Goal: Communication & Community: Answer question/provide support

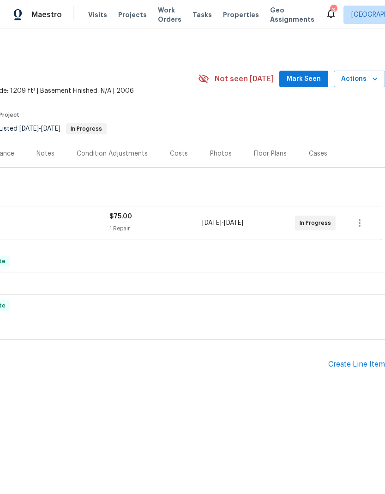
scroll to position [0, 139]
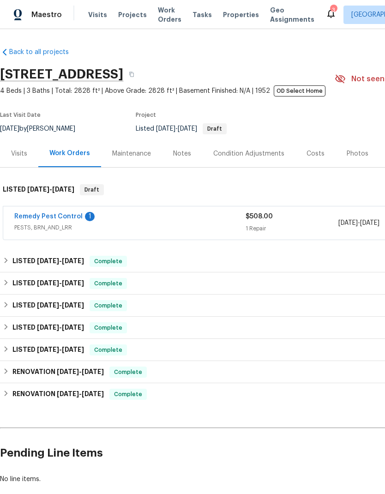
click at [178, 157] on div "Notes" at bounding box center [182, 153] width 18 height 9
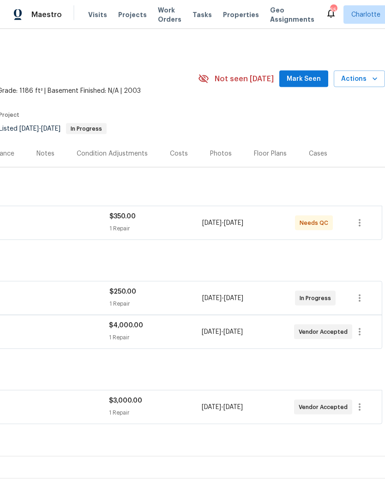
scroll to position [37, 0]
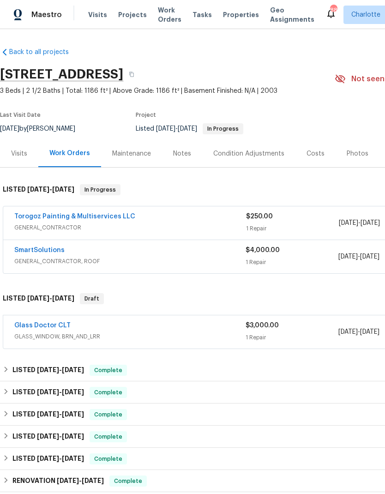
click at [38, 216] on link "Torogoz Painting & Multiservices LLC" at bounding box center [74, 216] width 121 height 6
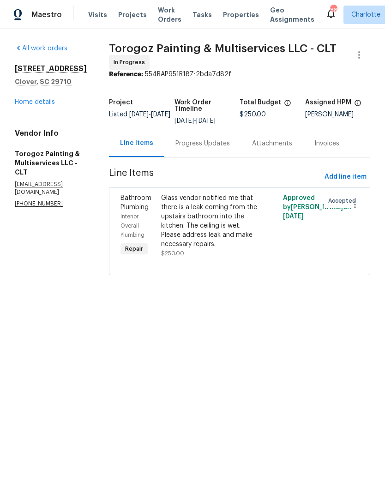
click at [226, 148] on div "Progress Updates" at bounding box center [202, 143] width 54 height 9
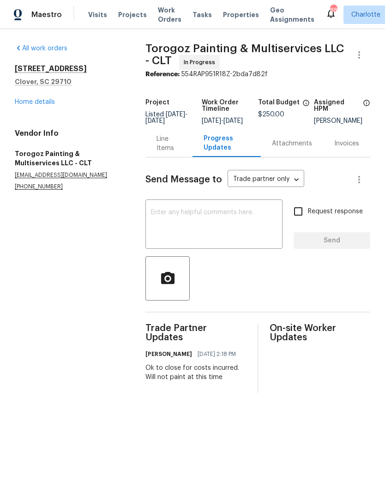
click at [172, 153] on div "Line Items" at bounding box center [169, 143] width 25 height 18
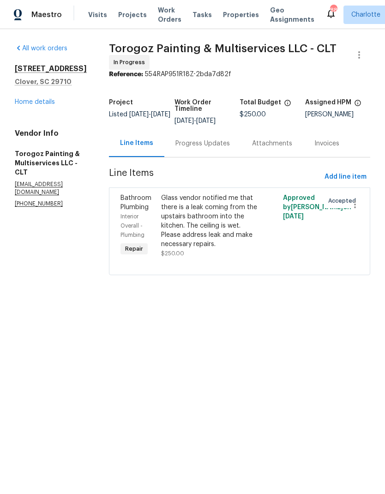
click at [16, 104] on link "Home details" at bounding box center [35, 102] width 40 height 6
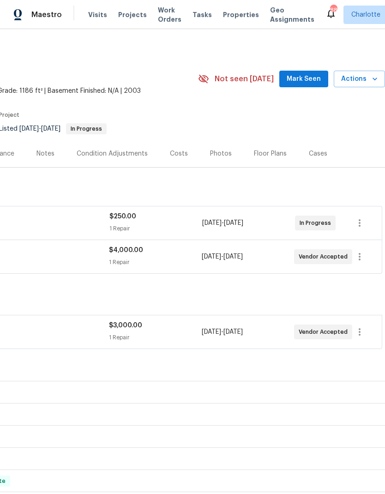
scroll to position [0, 137]
click at [306, 79] on span "Mark Seen" at bounding box center [304, 79] width 34 height 12
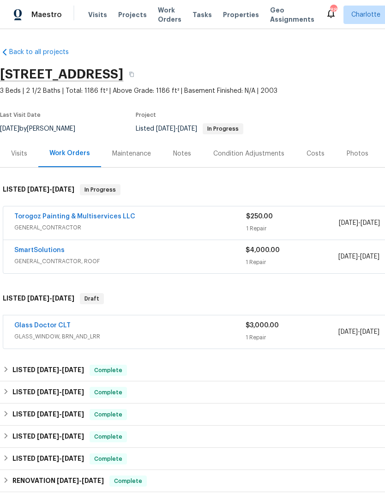
scroll to position [0, 0]
click at [49, 249] on link "SmartSolutions" at bounding box center [39, 250] width 50 height 6
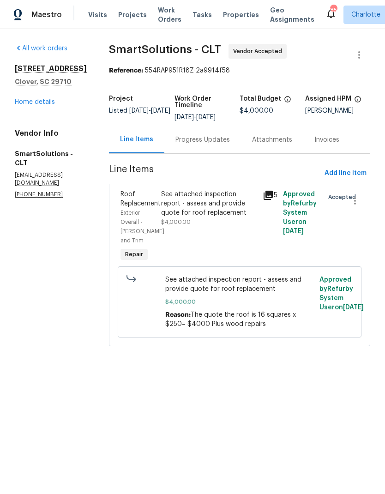
click at [216, 143] on div "Progress Updates" at bounding box center [202, 139] width 54 height 9
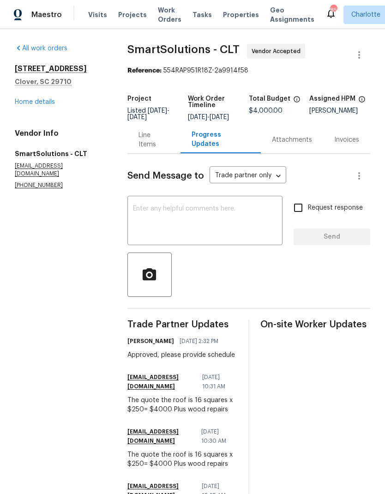
click at [24, 99] on link "Home details" at bounding box center [35, 102] width 40 height 6
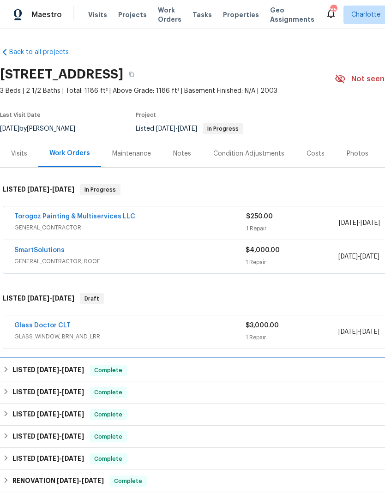
click at [32, 368] on h6 "LISTED 8/7/25 - 8/11/25" at bounding box center [48, 370] width 72 height 11
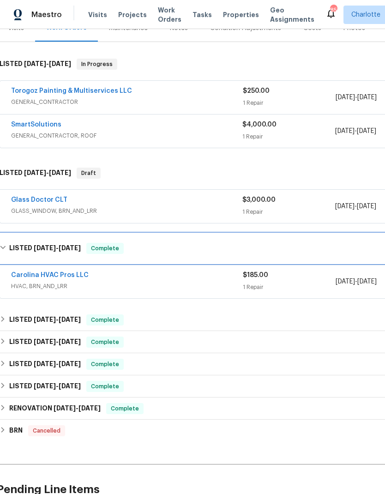
scroll to position [126, 1]
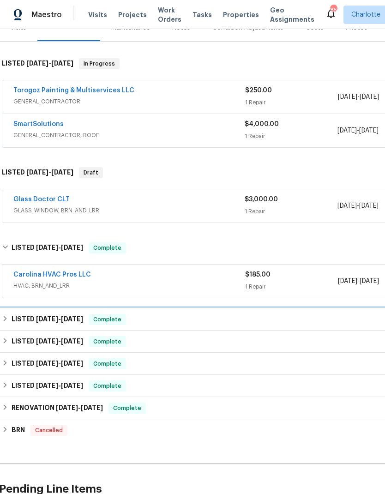
click at [50, 323] on h6 "LISTED 8/7/25 - 8/11/25" at bounding box center [48, 319] width 72 height 11
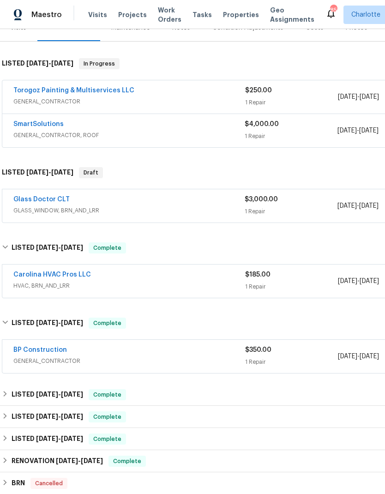
click at [27, 350] on link "BP Construction" at bounding box center [40, 350] width 54 height 6
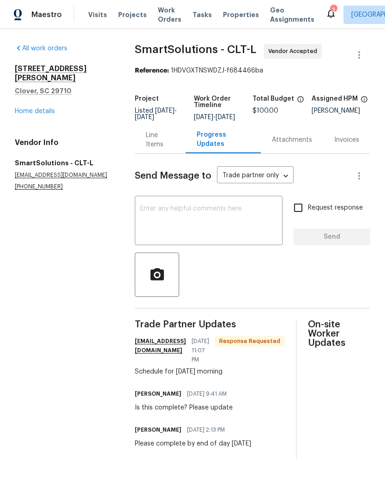
click at [255, 229] on textarea at bounding box center [208, 221] width 137 height 32
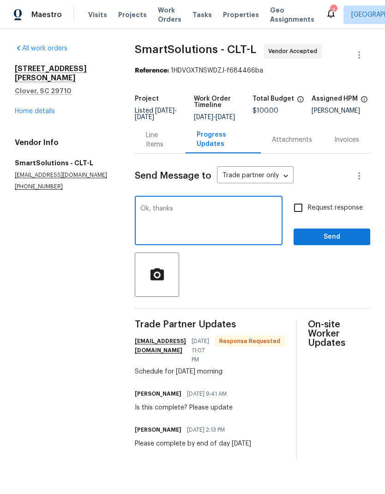
type textarea "Ok, thanks"
click at [351, 243] on span "Send" at bounding box center [332, 237] width 62 height 12
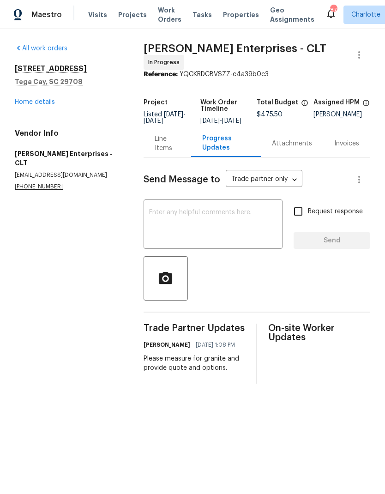
click at [164, 151] on div "Line Items" at bounding box center [167, 143] width 25 height 18
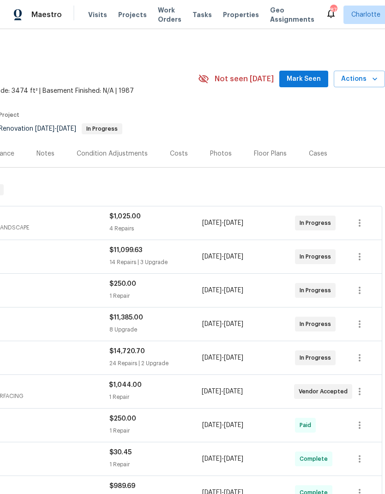
scroll to position [0, 140]
click at [313, 83] on span "Mark Seen" at bounding box center [304, 79] width 34 height 12
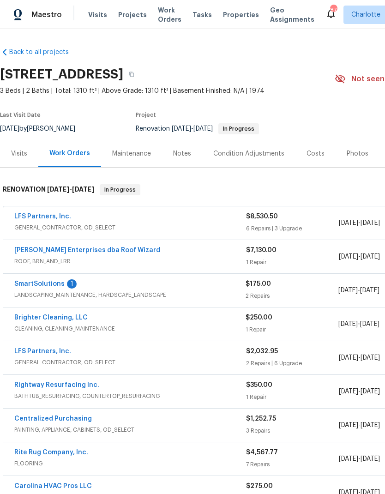
click at [54, 286] on link "SmartSolutions" at bounding box center [39, 284] width 50 height 6
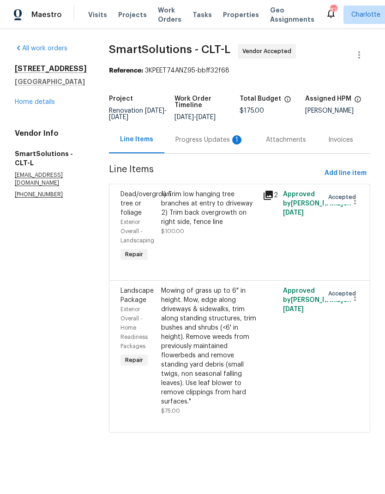
click at [222, 144] on div "Progress Updates 1" at bounding box center [209, 139] width 68 height 9
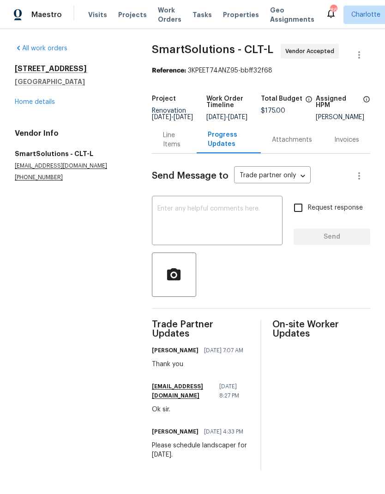
click at [30, 103] on link "Home details" at bounding box center [35, 102] width 40 height 6
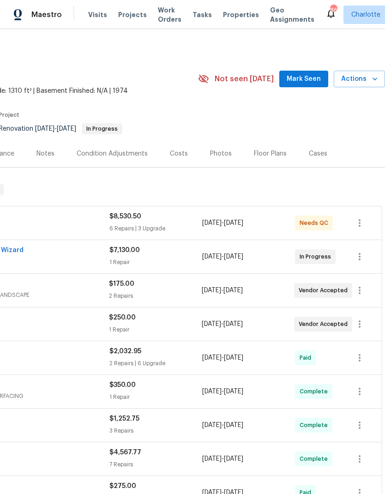
scroll to position [0, 137]
click at [308, 72] on button "Mark Seen" at bounding box center [303, 79] width 49 height 17
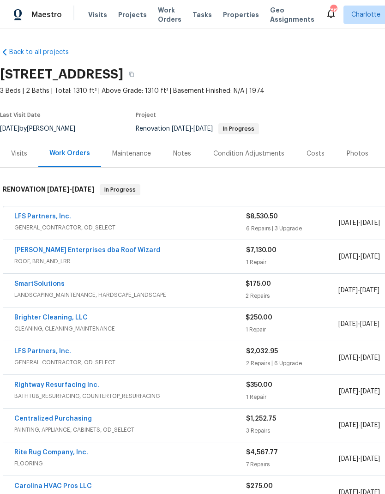
scroll to position [0, 0]
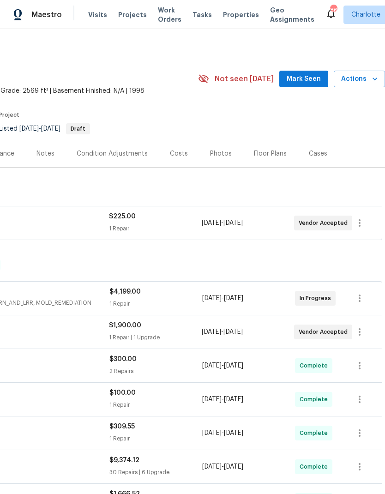
scroll to position [0, 137]
click at [308, 81] on span "Mark Seen" at bounding box center [304, 79] width 34 height 12
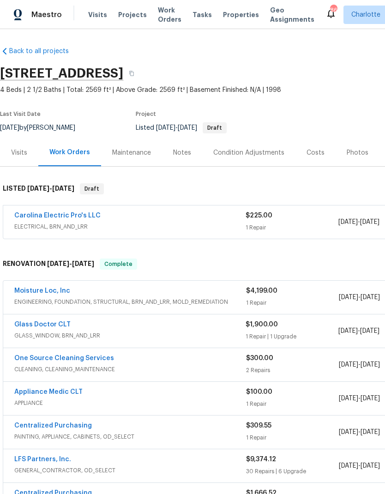
scroll to position [1, 0]
click at [42, 218] on link "Carolina Electric Pro's LLC" at bounding box center [57, 215] width 86 height 6
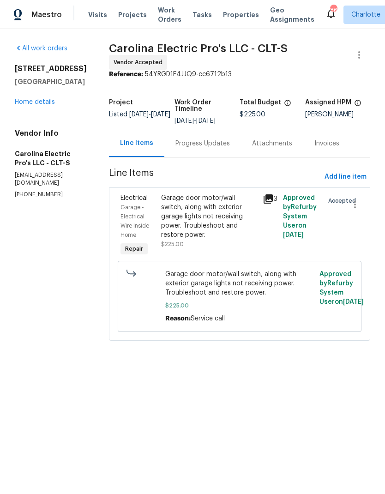
click at [220, 148] on div "Progress Updates" at bounding box center [202, 143] width 54 height 9
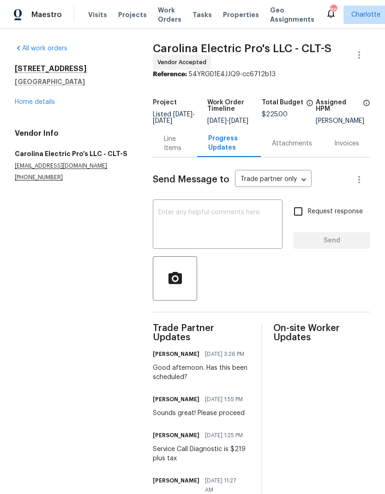
click at [21, 104] on link "Home details" at bounding box center [35, 102] width 40 height 6
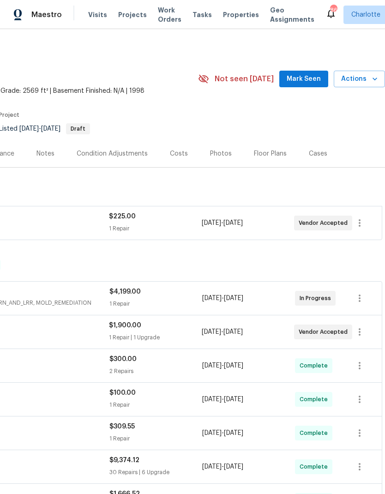
scroll to position [0, 137]
click at [310, 77] on span "Mark Seen" at bounding box center [304, 79] width 34 height 12
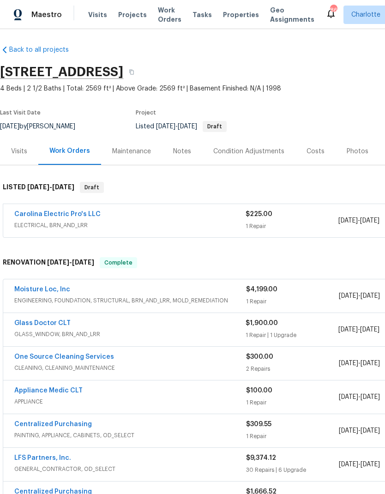
scroll to position [2, 0]
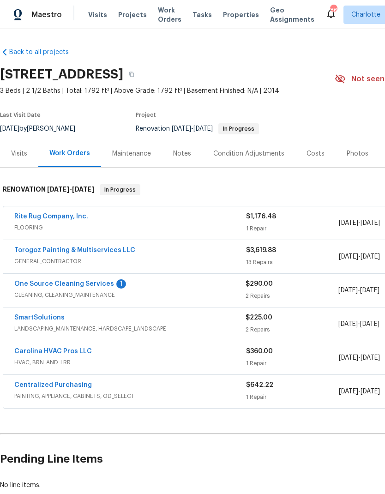
click at [69, 287] on link "One Source Cleaning Services" at bounding box center [64, 284] width 100 height 6
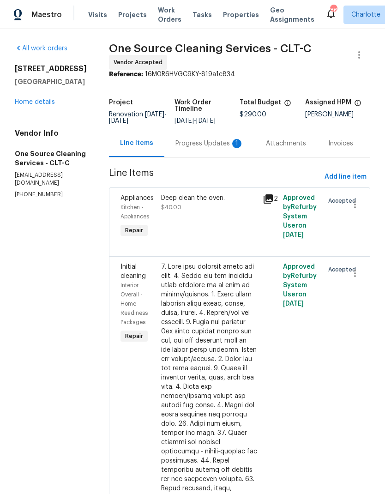
click at [214, 145] on div "Progress Updates 1" at bounding box center [209, 143] width 68 height 9
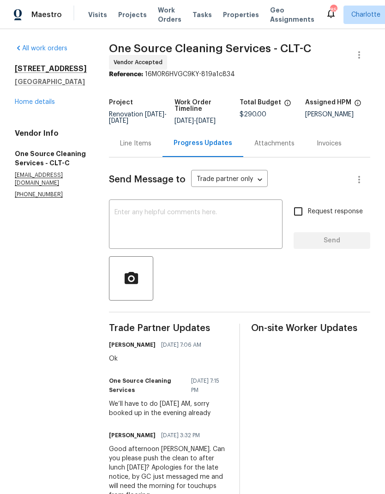
click at [23, 104] on link "Home details" at bounding box center [35, 102] width 40 height 6
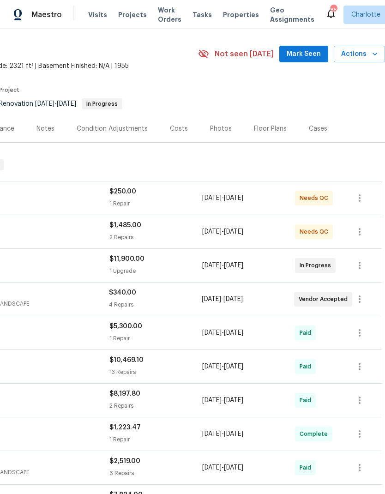
scroll to position [26, 137]
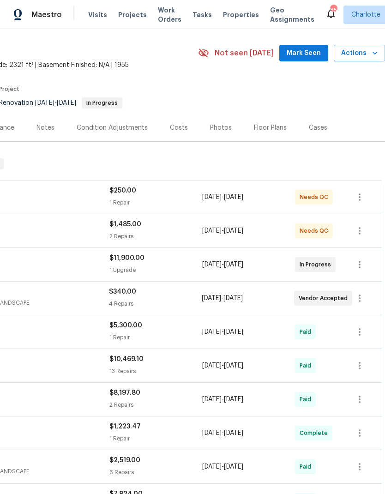
click at [302, 53] on span "Mark Seen" at bounding box center [304, 54] width 34 height 12
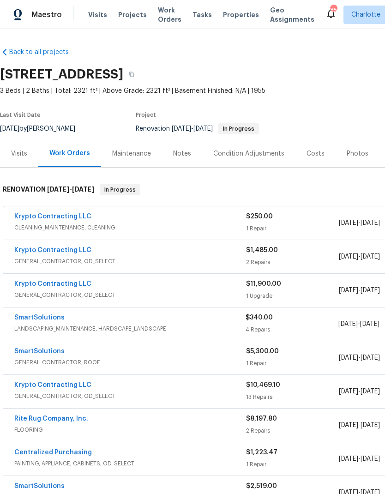
scroll to position [0, 0]
click at [48, 317] on link "SmartSolutions" at bounding box center [39, 317] width 50 height 6
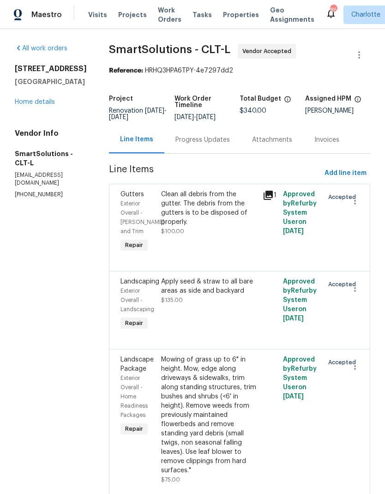
click at [212, 145] on div "Progress Updates" at bounding box center [202, 139] width 54 height 9
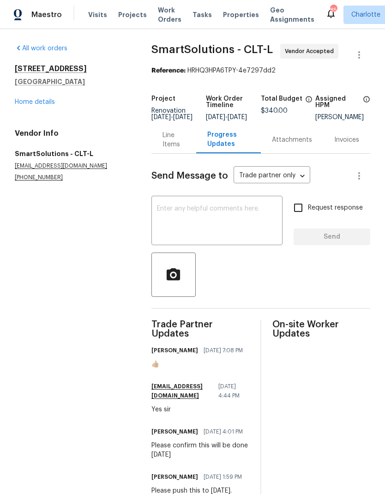
click at [24, 104] on link "Home details" at bounding box center [35, 102] width 40 height 6
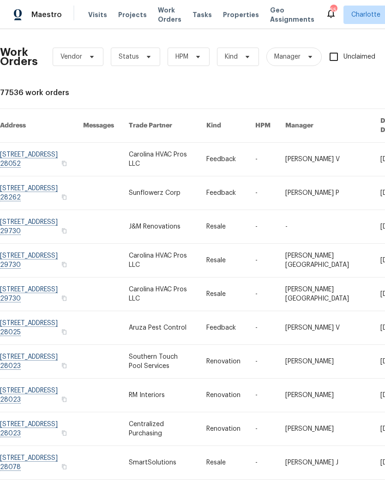
click at [100, 13] on span "Visits" at bounding box center [97, 14] width 19 height 9
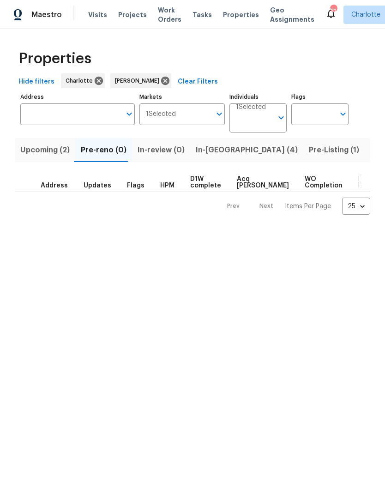
scroll to position [0, 17]
click at [26, 153] on span "Upcoming (2)" at bounding box center [28, 150] width 49 height 13
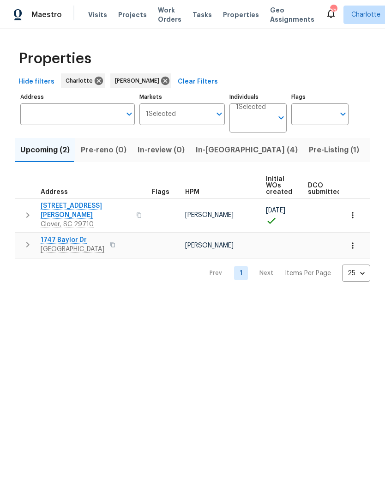
click at [107, 155] on span "Pre-reno (0)" at bounding box center [104, 150] width 46 height 13
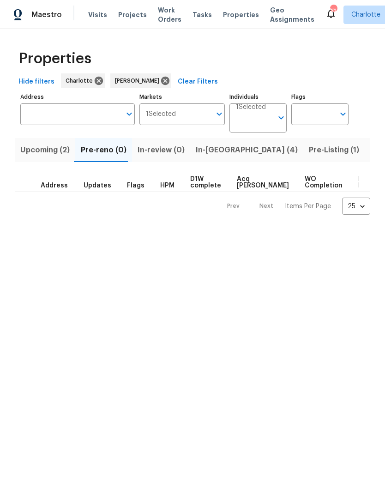
click at [211, 152] on span "In-reno (4)" at bounding box center [247, 150] width 102 height 13
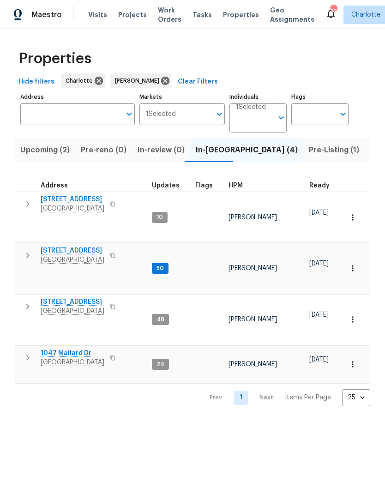
click at [309, 153] on span "Pre-Listing (1)" at bounding box center [334, 150] width 50 height 13
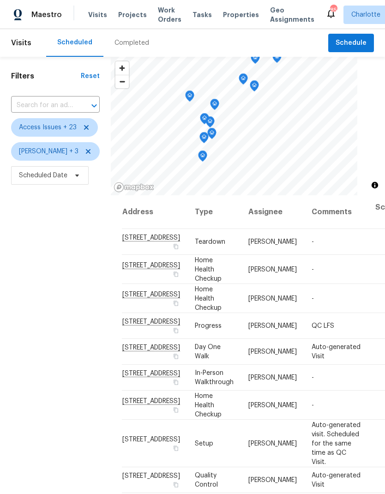
click at [133, 19] on span "Projects" at bounding box center [132, 14] width 29 height 9
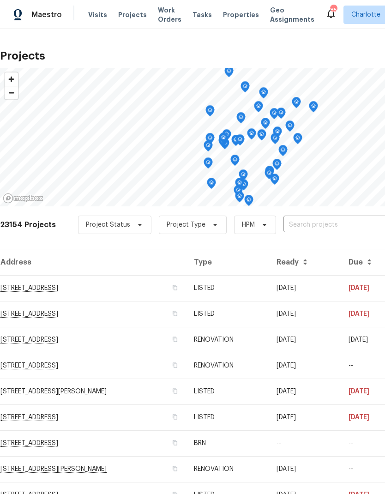
click at [326, 225] on input "text" at bounding box center [337, 225] width 106 height 14
type input "4131 doe"
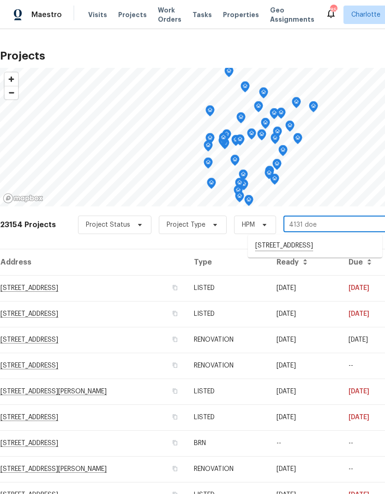
click at [325, 252] on li "[STREET_ADDRESS]" at bounding box center [315, 246] width 134 height 16
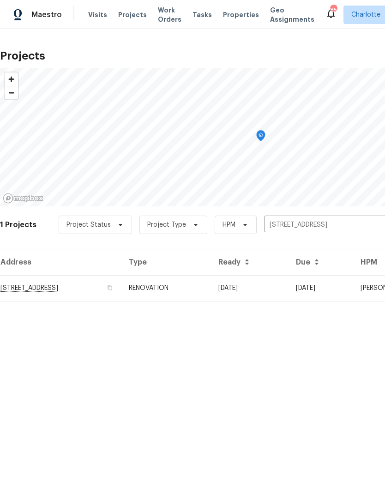
click at [73, 292] on td "[STREET_ADDRESS]" at bounding box center [60, 288] width 121 height 26
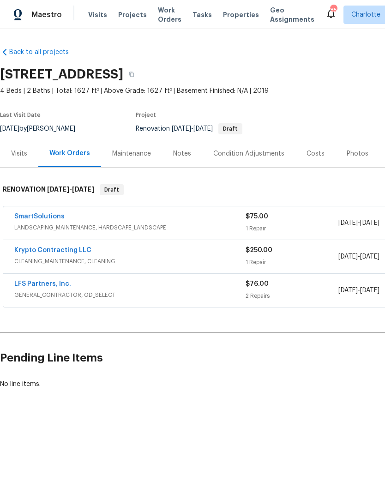
click at [103, 296] on span "GENERAL_CONTRACTOR, OD_SELECT" at bounding box center [129, 294] width 231 height 9
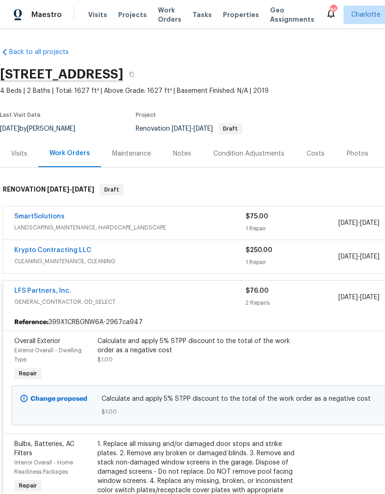
click at [112, 301] on span "GENERAL_CONTRACTOR, OD_SELECT" at bounding box center [129, 301] width 231 height 9
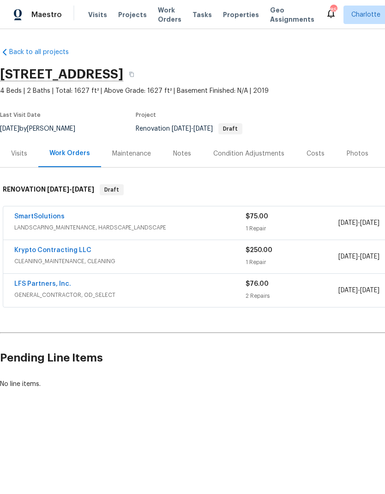
click at [191, 162] on div "Notes" at bounding box center [182, 153] width 40 height 27
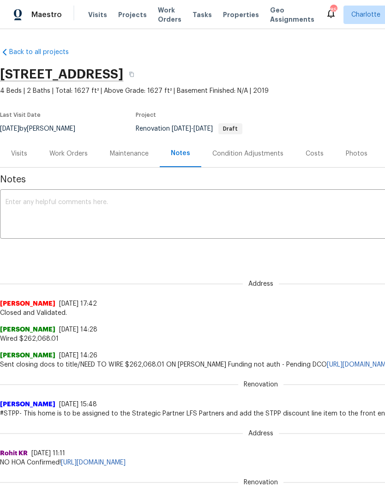
click at [264, 215] on textarea at bounding box center [261, 215] width 511 height 32
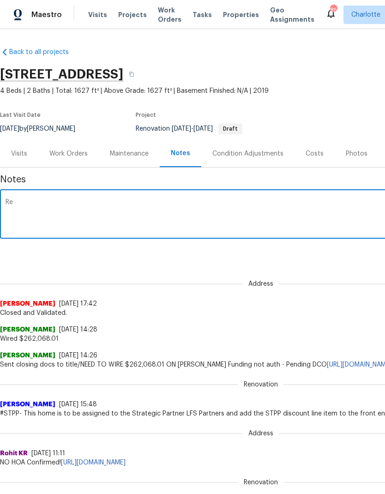
type textarea "R"
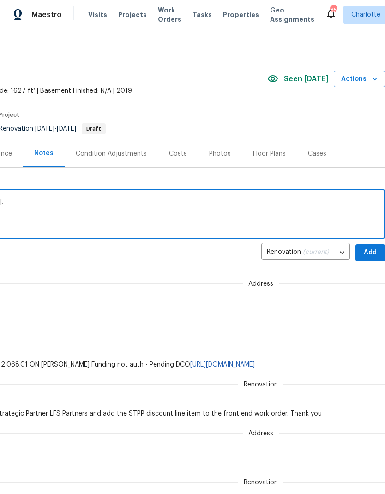
scroll to position [0, 137]
type textarea "Handling for MB while OOO. Will D1W [DATE]."
click at [372, 252] on span "Add" at bounding box center [370, 253] width 15 height 12
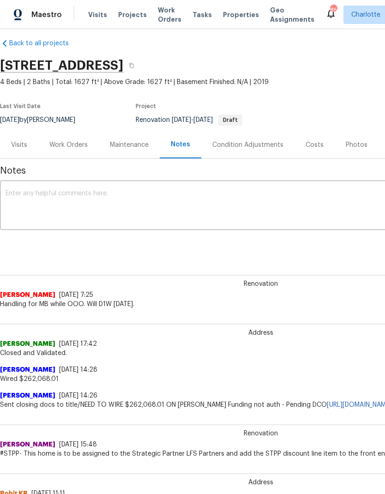
scroll to position [10, 0]
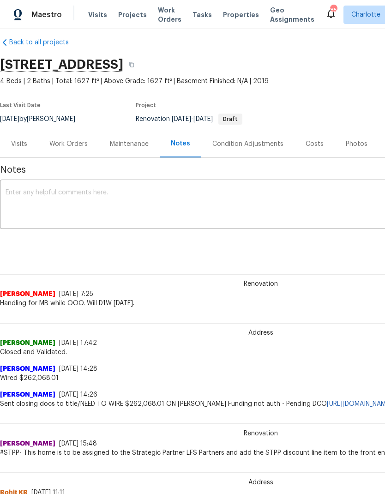
click at [70, 151] on div "Work Orders" at bounding box center [68, 143] width 60 height 27
